Goal: Task Accomplishment & Management: Use online tool/utility

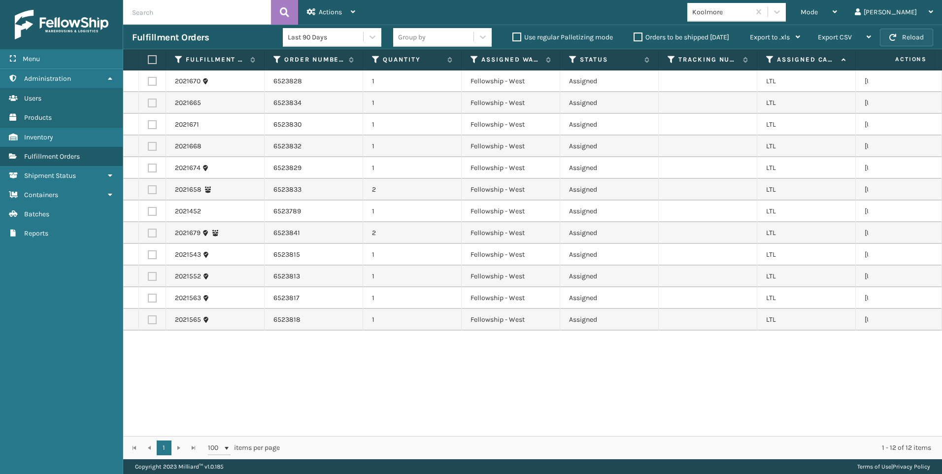
click at [920, 29] on button "Reload" at bounding box center [906, 38] width 53 height 18
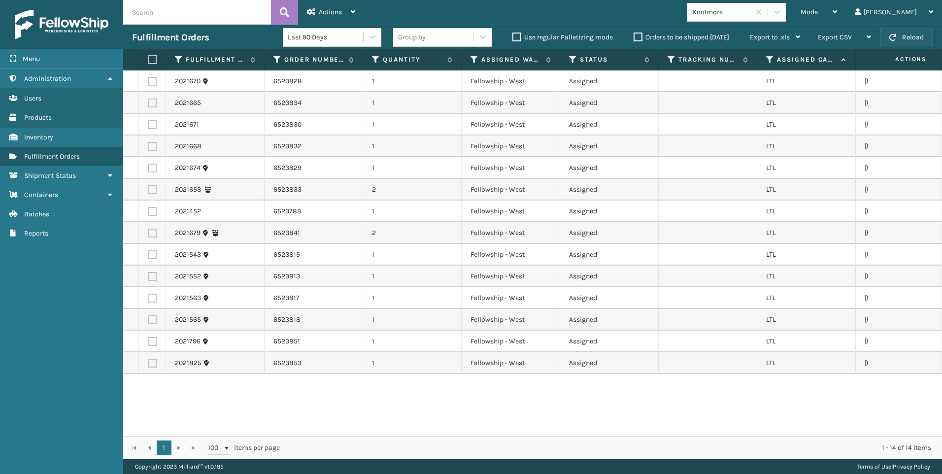
click at [910, 36] on button "Reload" at bounding box center [906, 38] width 53 height 18
click at [912, 39] on button "Reload" at bounding box center [906, 38] width 53 height 18
drag, startPoint x: 912, startPoint y: 39, endPoint x: 872, endPoint y: 76, distance: 54.1
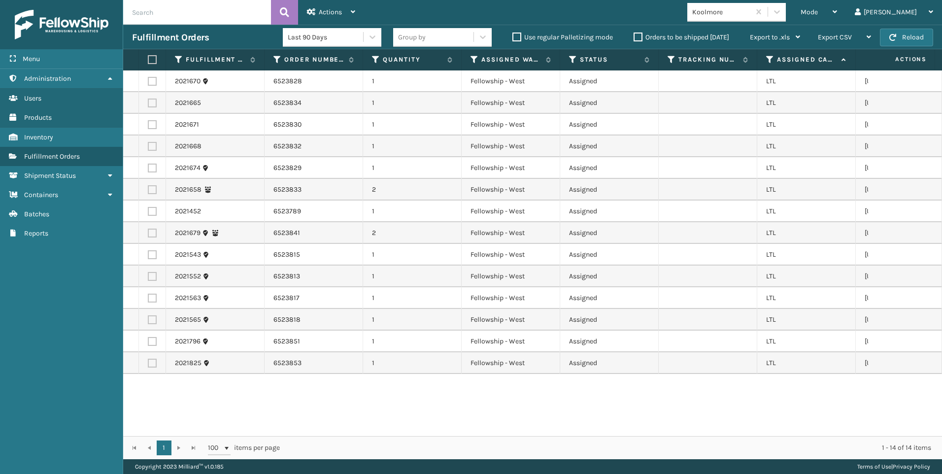
click at [872, 76] on td at bounding box center [905, 81] width 74 height 22
click at [893, 44] on button "Reload" at bounding box center [906, 38] width 53 height 18
click at [150, 65] on th at bounding box center [152, 59] width 27 height 21
click at [150, 63] on label at bounding box center [151, 59] width 6 height 9
click at [148, 63] on input "checkbox" at bounding box center [148, 60] width 0 height 6
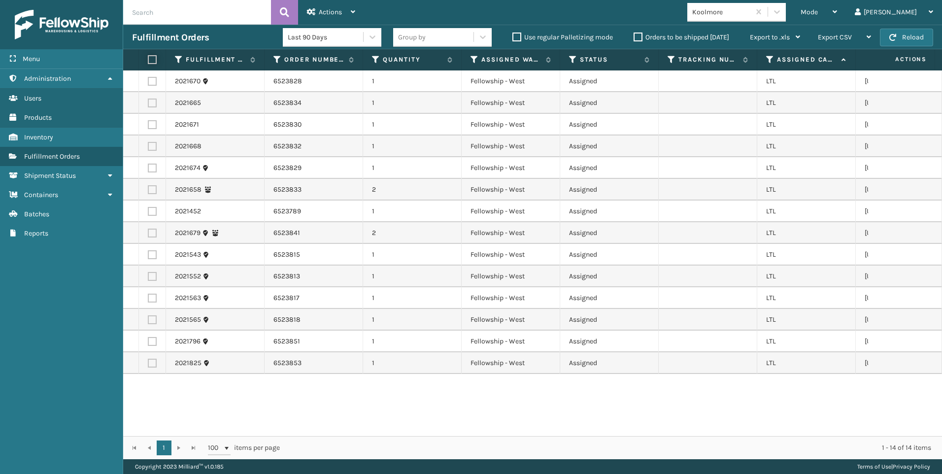
checkbox input "true"
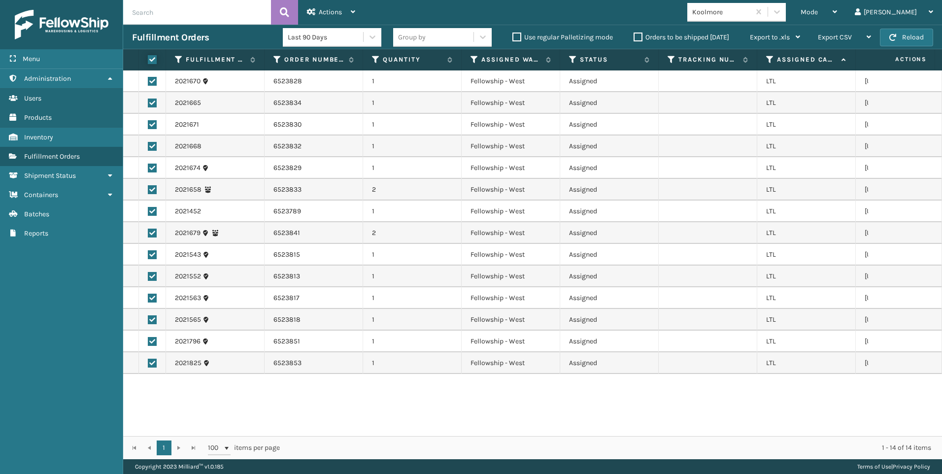
checkbox input "true"
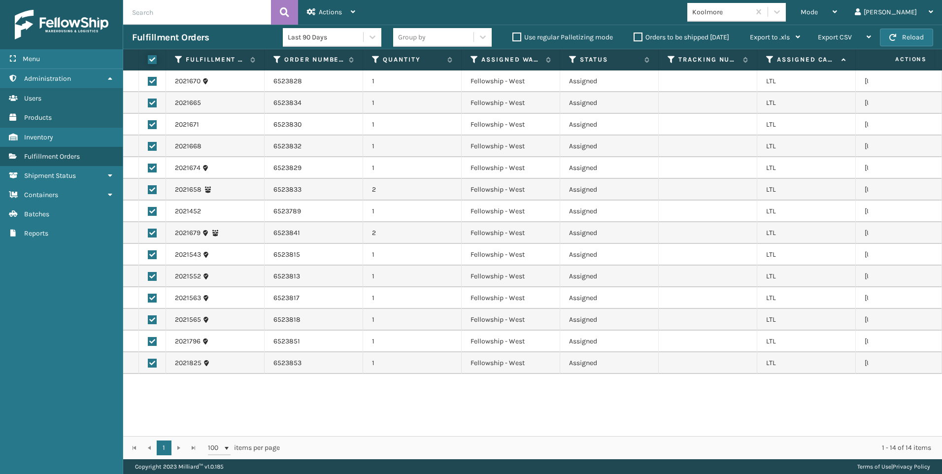
checkbox input "true"
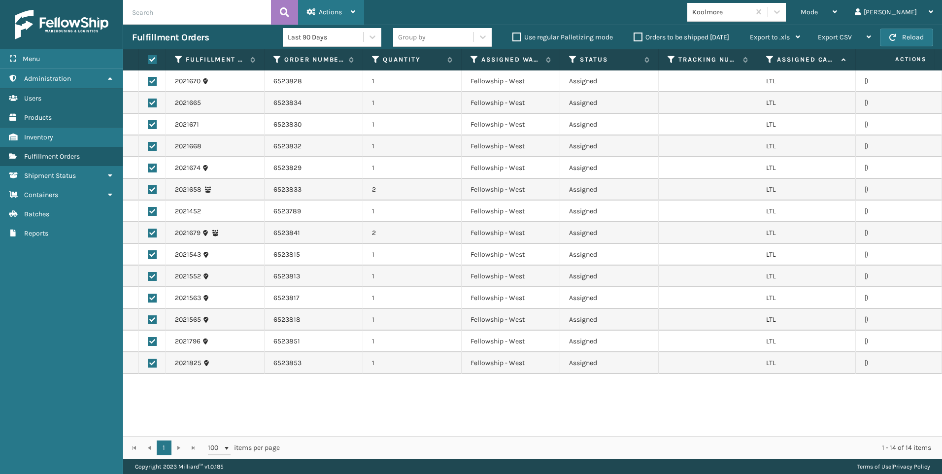
click at [321, 17] on div "Actions" at bounding box center [331, 12] width 48 height 25
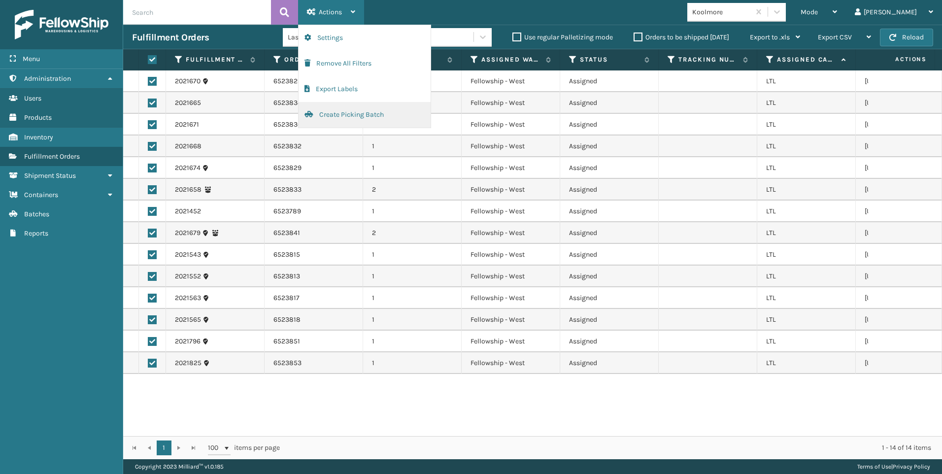
click at [324, 107] on button "Create Picking Batch" at bounding box center [365, 115] width 132 height 26
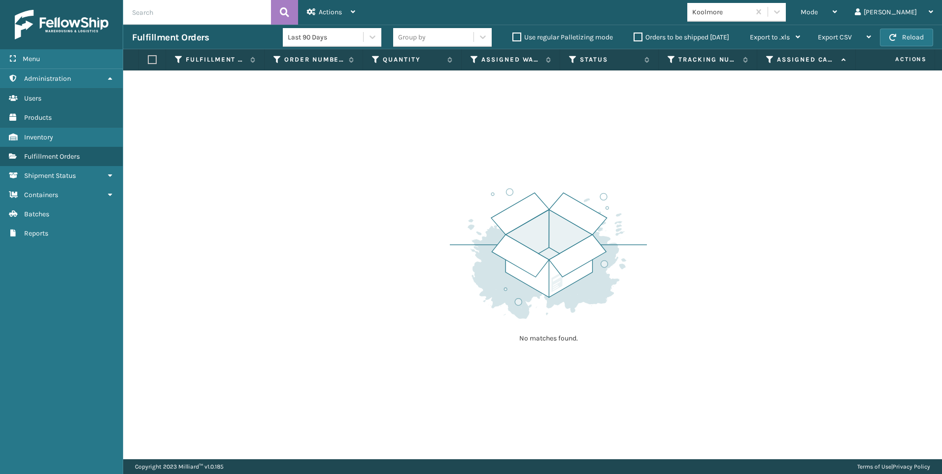
click at [904, 51] on th "Actions" at bounding box center [898, 59] width 74 height 21
click at [919, 39] on button "Reload" at bounding box center [906, 38] width 53 height 18
drag, startPoint x: 877, startPoint y: 15, endPoint x: 835, endPoint y: 25, distance: 43.4
click at [837, 15] on div "Mode" at bounding box center [819, 12] width 36 height 25
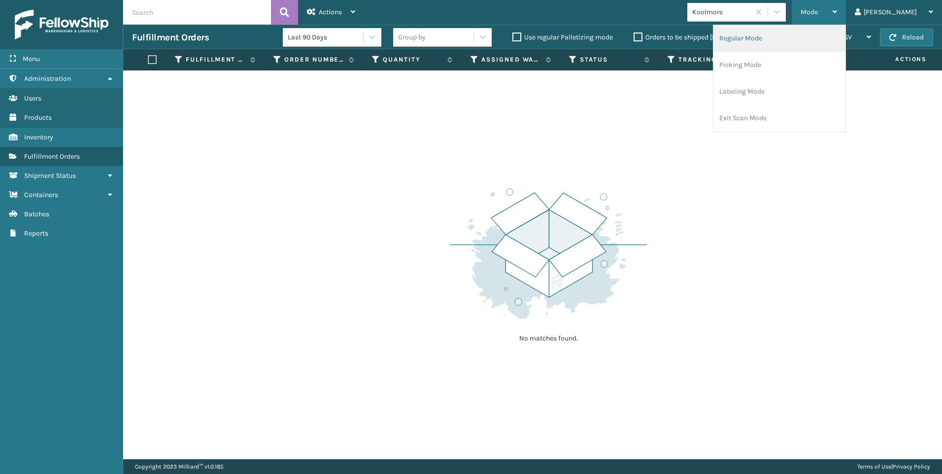
click at [833, 25] on li "Regular Mode" at bounding box center [779, 38] width 132 height 27
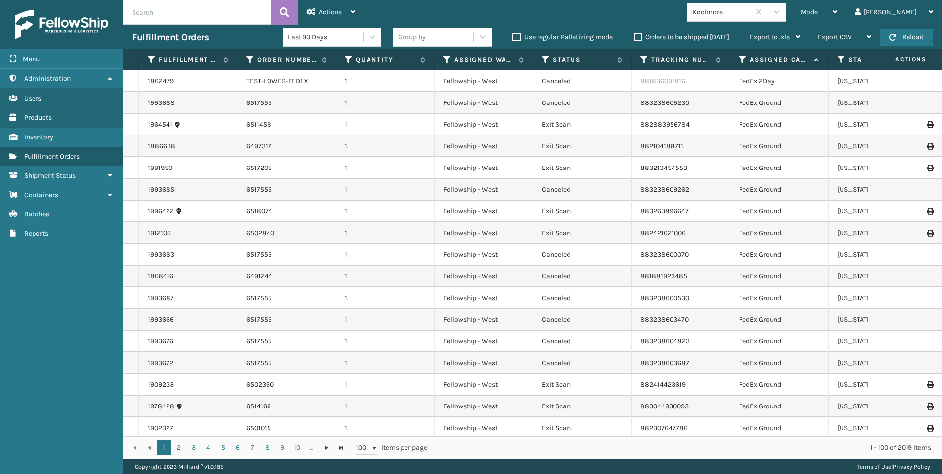
click at [174, 13] on input "text" at bounding box center [197, 12] width 148 height 25
click at [226, 7] on input "text" at bounding box center [197, 12] width 148 height 25
paste input "2021563"
click at [276, 24] on div "2021563 Actions Settings Remove All Filters Export Labels Bulk Print Close Out …" at bounding box center [532, 229] width 819 height 459
click at [281, 19] on icon at bounding box center [284, 12] width 9 height 15
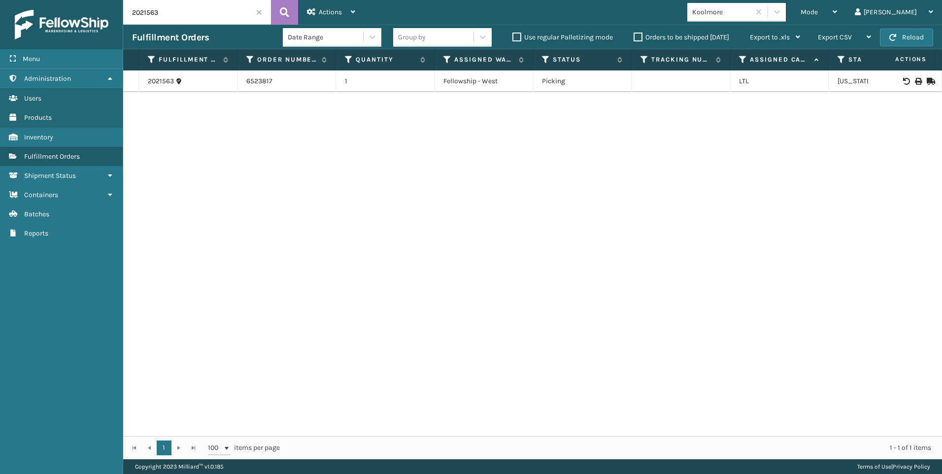
click at [914, 81] on div at bounding box center [905, 81] width 56 height 7
click at [913, 81] on div at bounding box center [905, 81] width 56 height 7
click at [915, 81] on icon at bounding box center [918, 81] width 6 height 7
drag, startPoint x: 211, startPoint y: 7, endPoint x: 90, endPoint y: 29, distance: 123.1
click at [72, 0] on div "Menu Shipment Status Administration Shipment Status Users Shipment Status Produ…" at bounding box center [471, 0] width 942 height 0
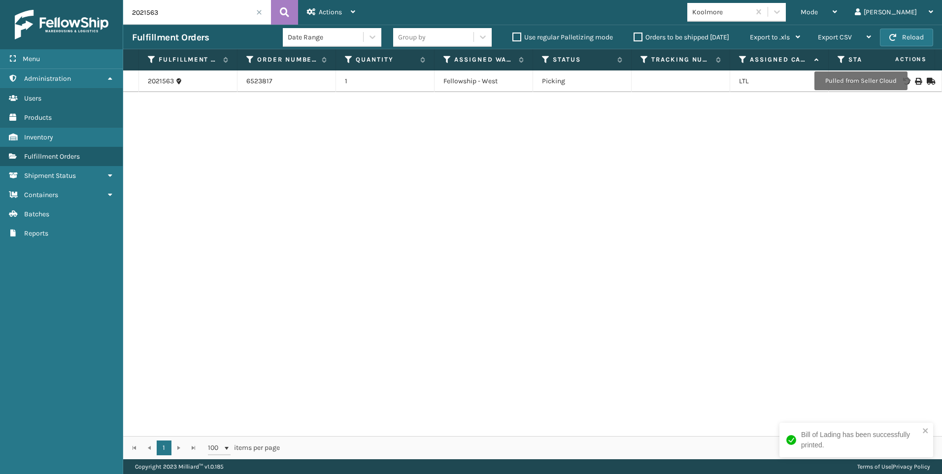
paste input "796"
click at [284, 9] on icon at bounding box center [284, 12] width 9 height 15
click at [915, 80] on icon at bounding box center [918, 81] width 6 height 7
drag, startPoint x: 212, startPoint y: 17, endPoint x: 22, endPoint y: 47, distance: 193.0
click at [21, 0] on div "Menu Shipment Status Administration Shipment Status Users Shipment Status Produ…" at bounding box center [471, 0] width 942 height 0
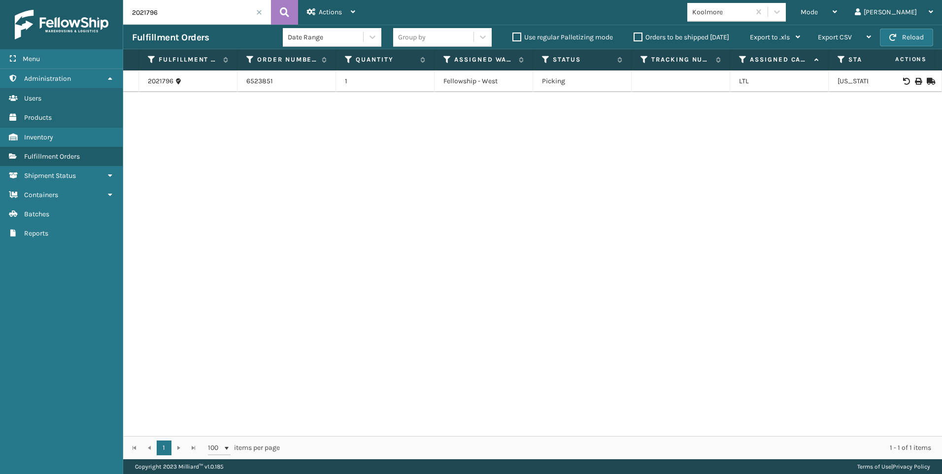
paste input "825"
click at [915, 81] on icon at bounding box center [918, 81] width 6 height 7
drag, startPoint x: 111, startPoint y: 17, endPoint x: 160, endPoint y: 16, distance: 49.3
click at [108, 0] on div "Menu Shipment Status Administration Shipment Status Users Shipment Status Produ…" at bounding box center [471, 0] width 942 height 0
click at [174, 14] on input "2021825" at bounding box center [197, 12] width 148 height 25
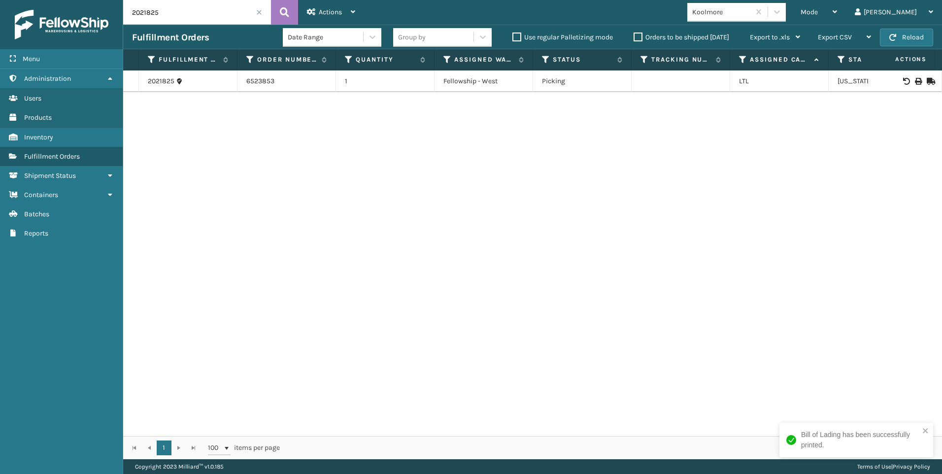
drag, startPoint x: 174, startPoint y: 14, endPoint x: 127, endPoint y: 14, distance: 47.3
click at [127, 14] on input "2021825" at bounding box center [197, 12] width 148 height 25
paste input "452"
click at [289, 15] on icon at bounding box center [284, 12] width 9 height 15
click at [915, 82] on icon at bounding box center [918, 81] width 6 height 7
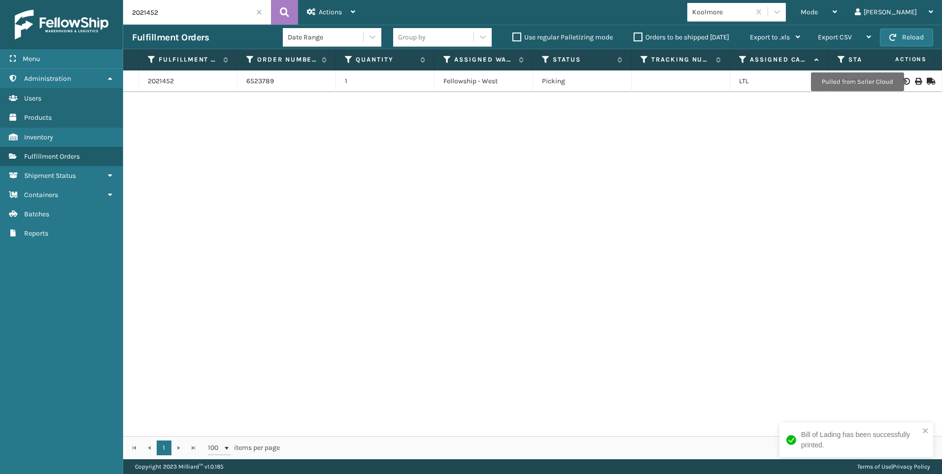
drag, startPoint x: 159, startPoint y: 6, endPoint x: 145, endPoint y: 8, distance: 14.4
click at [63, 0] on div "Menu Shipment Status Administration Shipment Status Users Shipment Status Produ…" at bounding box center [471, 0] width 942 height 0
paste input "543"
click at [284, 5] on icon at bounding box center [284, 12] width 9 height 15
click at [917, 80] on div at bounding box center [905, 81] width 56 height 7
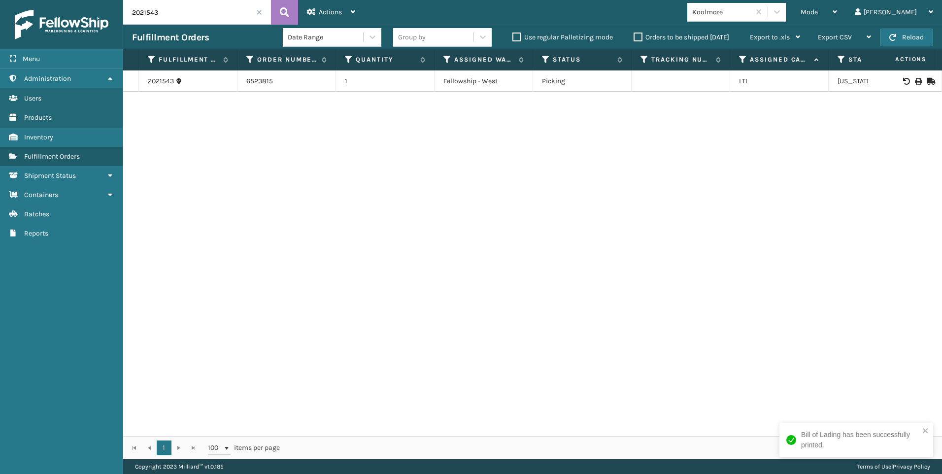
click at [915, 80] on div at bounding box center [905, 81] width 56 height 7
click at [915, 80] on icon at bounding box center [918, 81] width 6 height 7
drag, startPoint x: 224, startPoint y: 6, endPoint x: 101, endPoint y: 22, distance: 124.2
click at [101, 0] on div "Menu Shipment Status Administration Shipment Status Users Shipment Status Produ…" at bounding box center [471, 0] width 942 height 0
paste input "52"
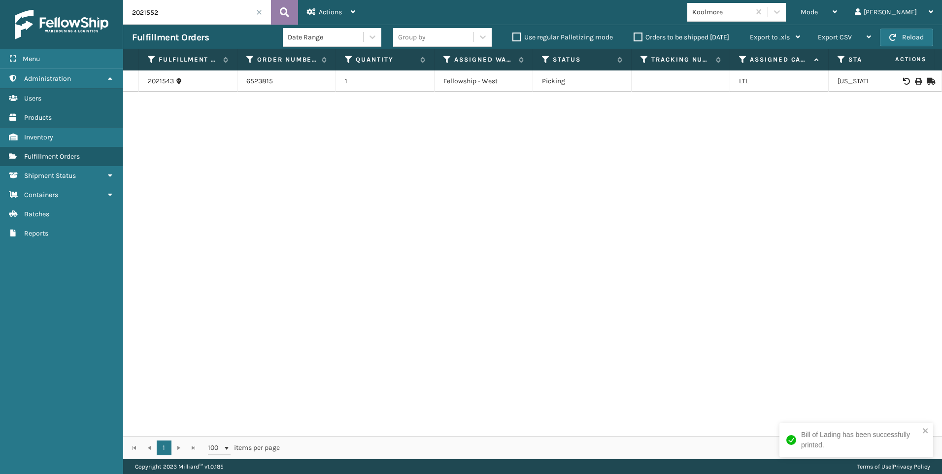
click at [283, 9] on icon at bounding box center [284, 12] width 9 height 15
click at [915, 81] on icon at bounding box center [918, 81] width 6 height 7
drag, startPoint x: 206, startPoint y: 9, endPoint x: 126, endPoint y: 9, distance: 80.3
click at [126, 9] on input "2021552" at bounding box center [197, 12] width 148 height 25
paste input "679"
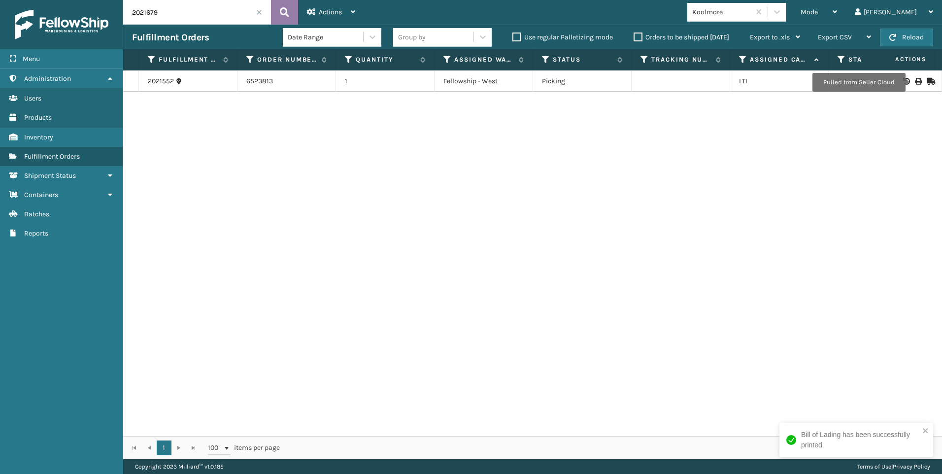
click at [281, 9] on icon at bounding box center [284, 12] width 9 height 15
click at [911, 78] on td at bounding box center [905, 81] width 74 height 22
click at [915, 82] on icon at bounding box center [918, 81] width 6 height 7
drag, startPoint x: 206, startPoint y: 16, endPoint x: 130, endPoint y: 20, distance: 77.0
click at [130, 20] on input "2021679" at bounding box center [197, 12] width 148 height 25
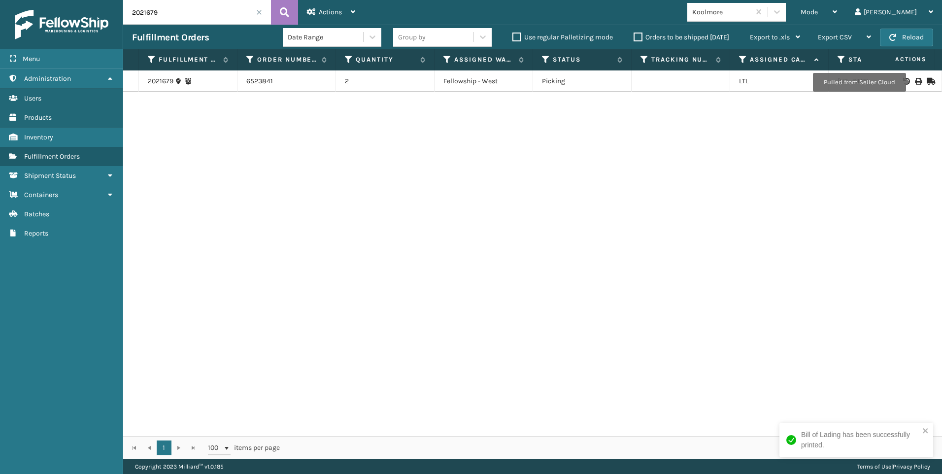
paste input "565"
click at [282, 228] on div "2021679 6523841 2 Fellowship - West Picking LTL [US_STATE]" at bounding box center [532, 253] width 819 height 366
click at [290, 11] on button at bounding box center [284, 12] width 27 height 25
click at [915, 80] on icon at bounding box center [918, 81] width 6 height 7
drag, startPoint x: 185, startPoint y: 15, endPoint x: 109, endPoint y: 12, distance: 75.4
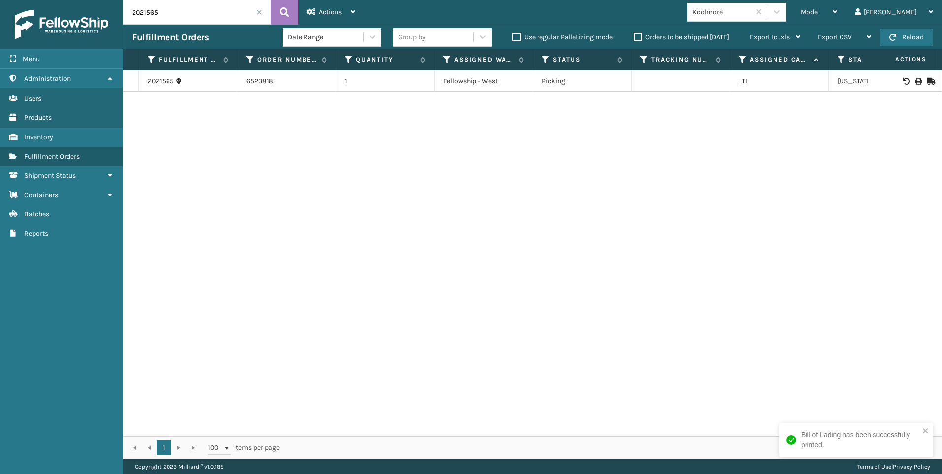
click at [107, 0] on div "Menu Shipment Status Administration Shipment Status Users Shipment Status Produ…" at bounding box center [471, 0] width 942 height 0
paste input "658"
click at [296, 13] on button at bounding box center [284, 12] width 27 height 25
click at [915, 79] on icon at bounding box center [918, 81] width 6 height 7
click at [101, 0] on div "Menu Shipment Status Administration Shipment Status Users Shipment Status Produ…" at bounding box center [471, 0] width 942 height 0
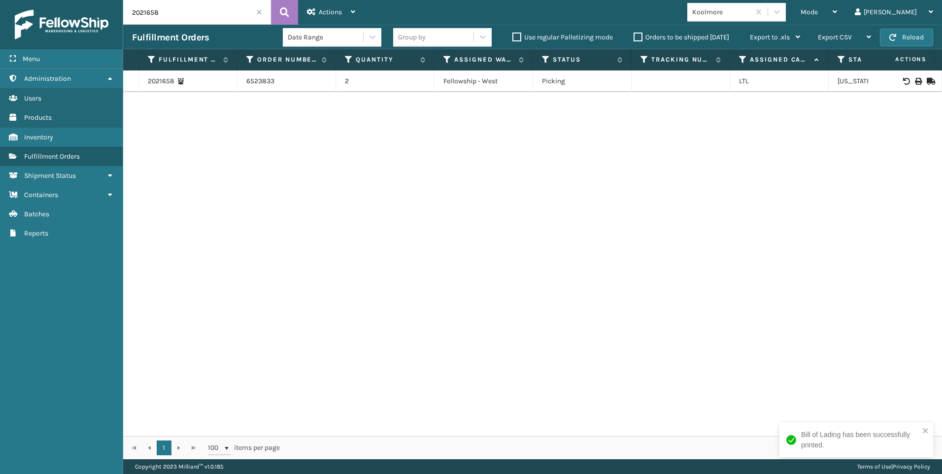
paste input "65"
click at [288, 6] on icon at bounding box center [284, 12] width 9 height 15
click at [915, 84] on icon at bounding box center [918, 81] width 6 height 7
drag, startPoint x: 190, startPoint y: 18, endPoint x: 175, endPoint y: 18, distance: 14.8
click at [141, 18] on input "2021665" at bounding box center [197, 12] width 148 height 25
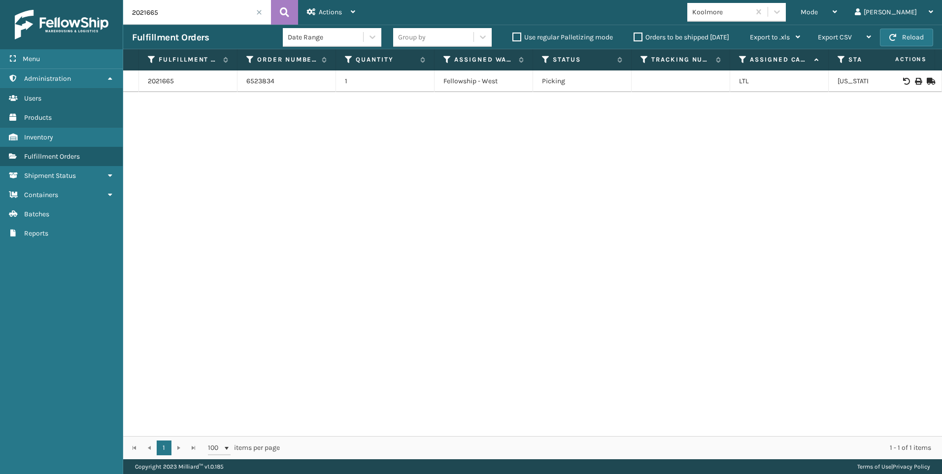
drag, startPoint x: 176, startPoint y: 18, endPoint x: 166, endPoint y: 8, distance: 13.9
click at [161, 9] on input "2021665" at bounding box center [197, 12] width 148 height 25
drag, startPoint x: 187, startPoint y: 12, endPoint x: 171, endPoint y: 12, distance: 15.3
click at [171, 12] on input "2021665" at bounding box center [197, 12] width 148 height 25
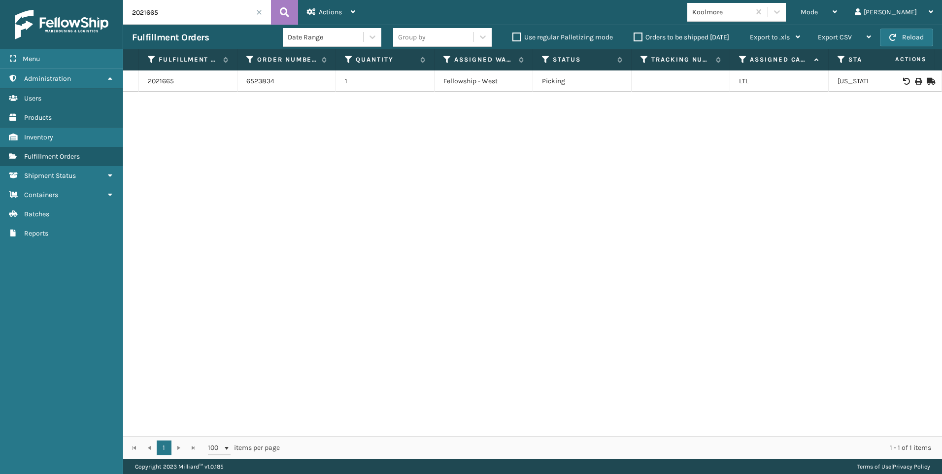
paste input "8"
click at [276, 11] on button at bounding box center [284, 12] width 27 height 25
click at [915, 81] on icon at bounding box center [918, 81] width 6 height 7
drag, startPoint x: 174, startPoint y: 20, endPoint x: 103, endPoint y: 17, distance: 71.5
click at [102, 0] on div "Menu Shipment Status Administration Shipment Status Users Shipment Status Produ…" at bounding box center [471, 0] width 942 height 0
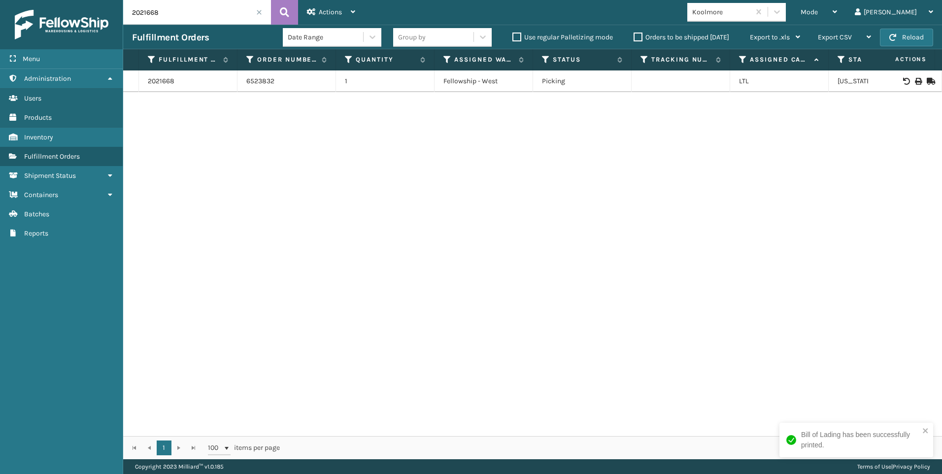
click at [172, 9] on input "2021668" at bounding box center [197, 12] width 148 height 25
drag, startPoint x: 164, startPoint y: 11, endPoint x: 130, endPoint y: 14, distance: 34.2
click at [101, 0] on div "Menu Shipment Status Administration Shipment Status Users Shipment Status Produ…" at bounding box center [471, 0] width 942 height 0
paste input "70"
click at [274, 13] on button at bounding box center [284, 12] width 27 height 25
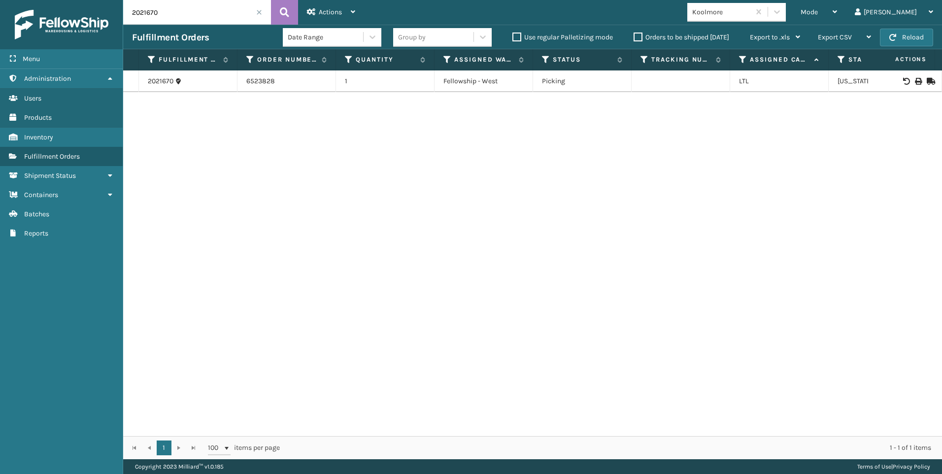
click at [915, 82] on icon at bounding box center [918, 81] width 6 height 7
drag, startPoint x: 137, startPoint y: 13, endPoint x: 192, endPoint y: 35, distance: 59.0
click at [111, 0] on div "Menu Shipment Status Administration Shipment Status Users Shipment Status Produ…" at bounding box center [471, 0] width 942 height 0
drag, startPoint x: 192, startPoint y: 35, endPoint x: 181, endPoint y: 11, distance: 26.9
click at [181, 11] on input "2021670" at bounding box center [197, 12] width 148 height 25
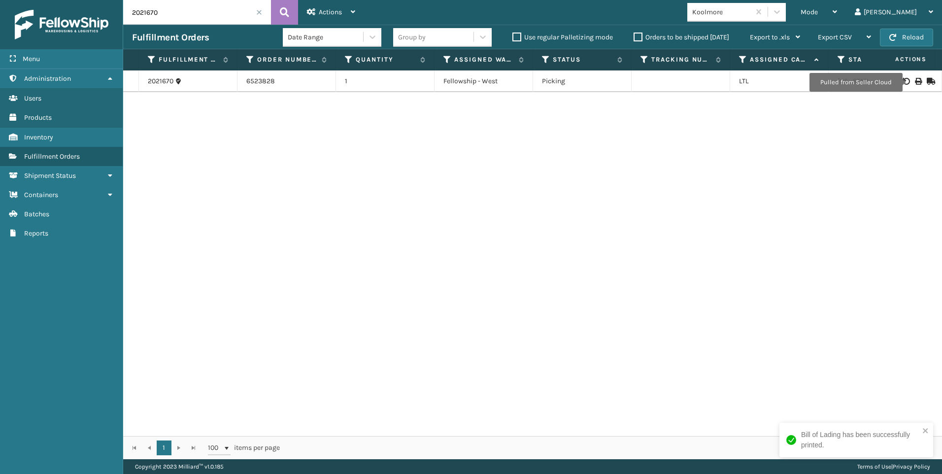
drag, startPoint x: 181, startPoint y: 11, endPoint x: 122, endPoint y: 13, distance: 59.6
click at [122, 0] on div "Menu Shipment Status Administration Shipment Status Users Shipment Status Produ…" at bounding box center [471, 0] width 942 height 0
paste input "1"
click at [284, 19] on icon at bounding box center [284, 12] width 9 height 15
click at [915, 82] on icon at bounding box center [918, 81] width 6 height 7
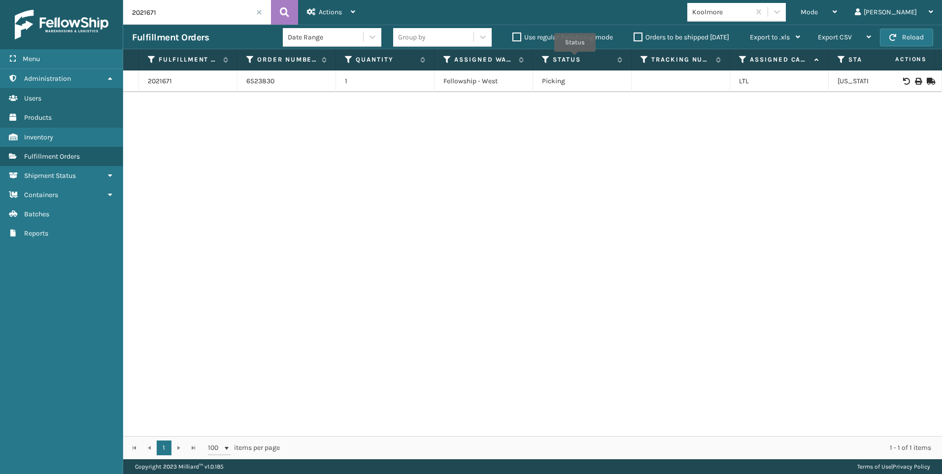
click at [134, 7] on input "2021671" at bounding box center [197, 12] width 148 height 25
paste input "4"
type input "2021674"
click at [286, 8] on icon at bounding box center [284, 12] width 9 height 15
click at [915, 78] on div at bounding box center [905, 81] width 56 height 7
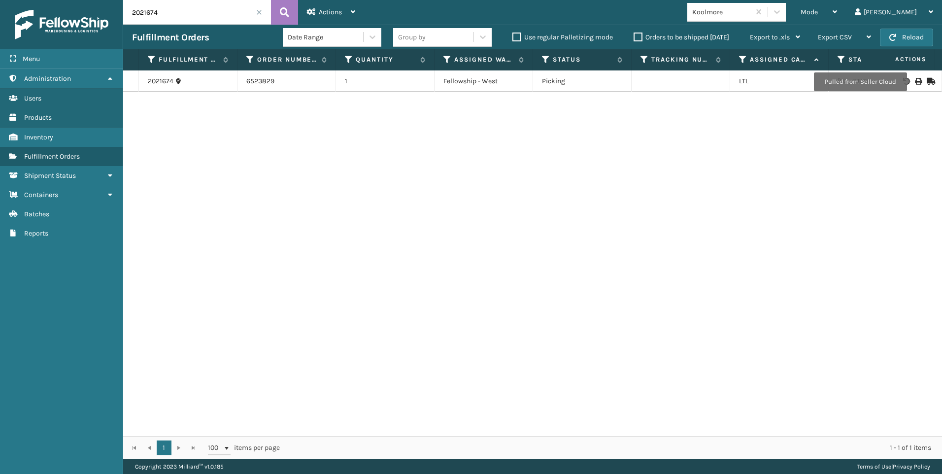
click at [915, 82] on icon at bounding box center [918, 81] width 6 height 7
click at [265, 11] on input "2021674" at bounding box center [197, 12] width 148 height 25
click at [258, 12] on span at bounding box center [259, 12] width 6 height 6
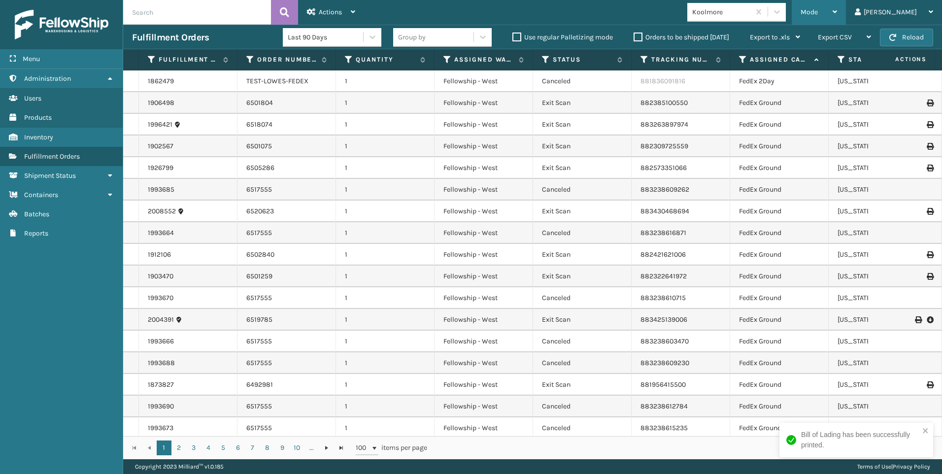
click at [845, 11] on div "Mode Regular Mode Picking Mode Labeling Mode Exit Scan Mode" at bounding box center [819, 12] width 54 height 25
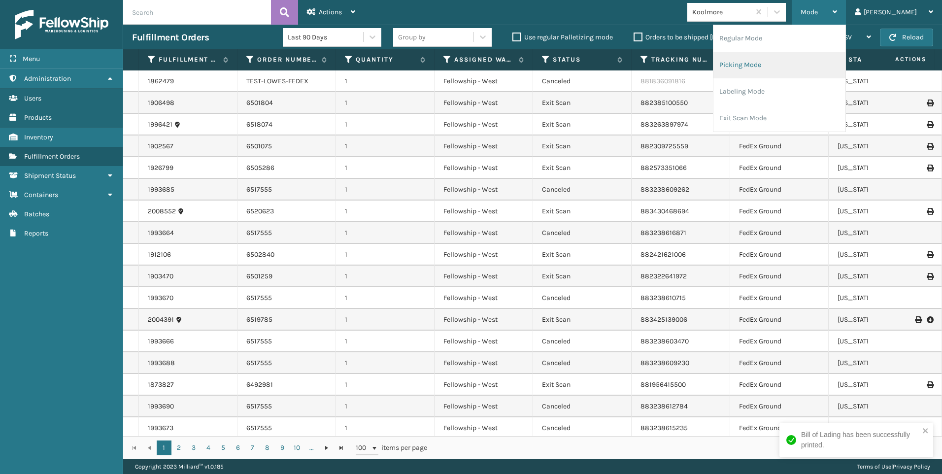
click at [840, 64] on li "Picking Mode" at bounding box center [779, 65] width 132 height 27
